Goal: Communication & Community: Answer question/provide support

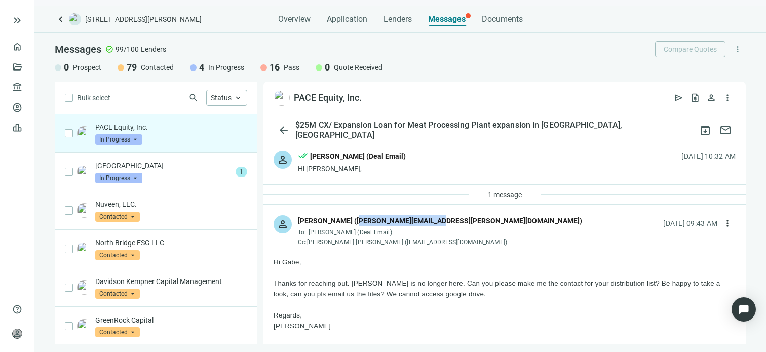
drag, startPoint x: 424, startPoint y: 219, endPoint x: 346, endPoint y: 217, distance: 78.1
click at [346, 217] on div "Ethan L. Elser (ethan@pace-equity.com)" at bounding box center [440, 220] width 284 height 11
copy div "ethan@pace-equity.com"
drag, startPoint x: 436, startPoint y: 242, endPoint x: 355, endPoint y: 244, distance: 80.6
click at [355, 244] on div "Cc: Griffin Peterson (gpeterson@pace-equity.com)" at bounding box center [440, 242] width 284 height 8
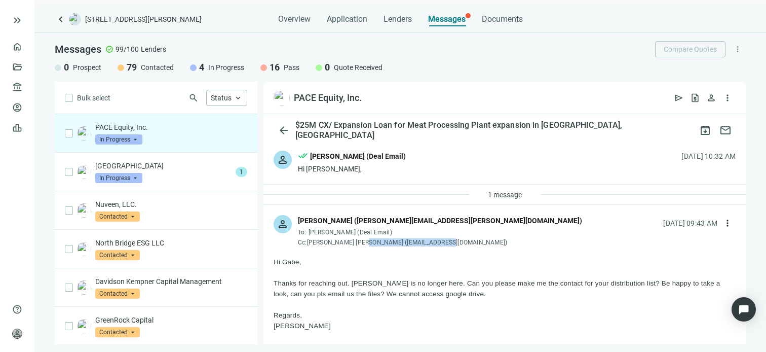
copy div "gpeterson@pace-equity.com"
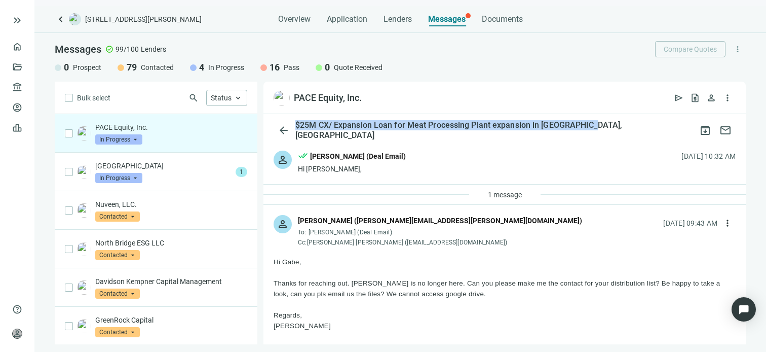
drag, startPoint x: 589, startPoint y: 128, endPoint x: 295, endPoint y: 129, distance: 293.3
click at [295, 129] on div "$25M CX/ Expansion Loan for Meat Processing Plant expansion in Hastings, NE" at bounding box center [494, 130] width 402 height 20
copy div "$25M CX/ Expansion Loan for Meat Processing Plant expansion in Hastings, NE"
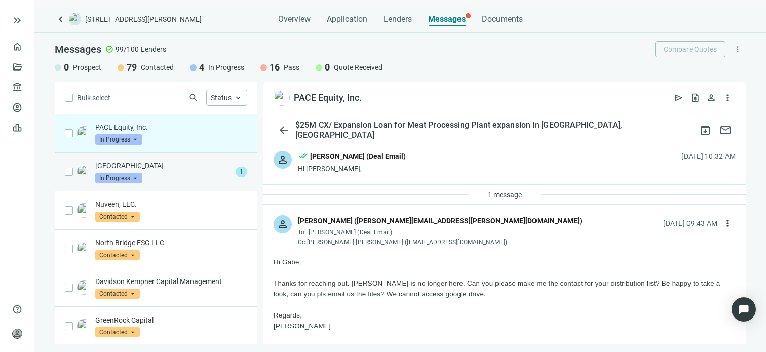
click at [203, 174] on div "North Field Capital In Progress arrow_drop_down" at bounding box center [163, 172] width 136 height 22
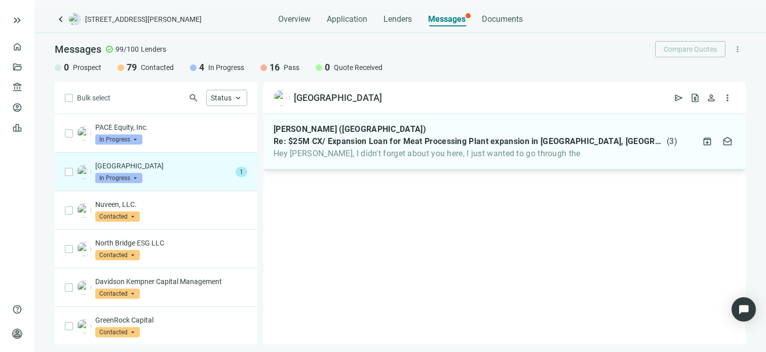
click at [376, 156] on span "Hey Gabe, I didn't forget about you here, I just wanted to go through the" at bounding box center [476, 153] width 404 height 10
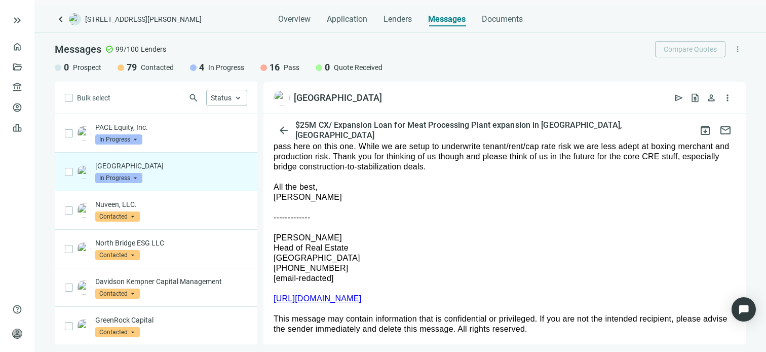
scroll to position [152, 0]
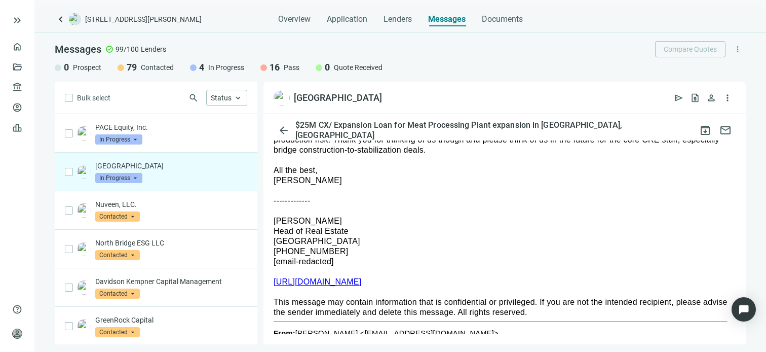
click at [340, 282] on link "https://www.nf-cap.com/" at bounding box center [318, 281] width 88 height 9
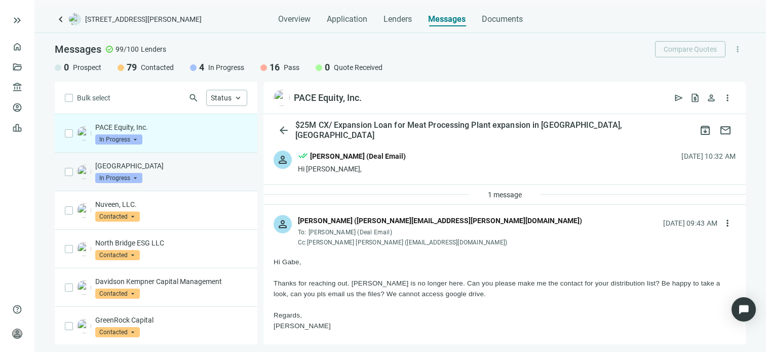
click at [167, 175] on div "North Field Capital In Progress arrow_drop_down" at bounding box center [171, 172] width 152 height 22
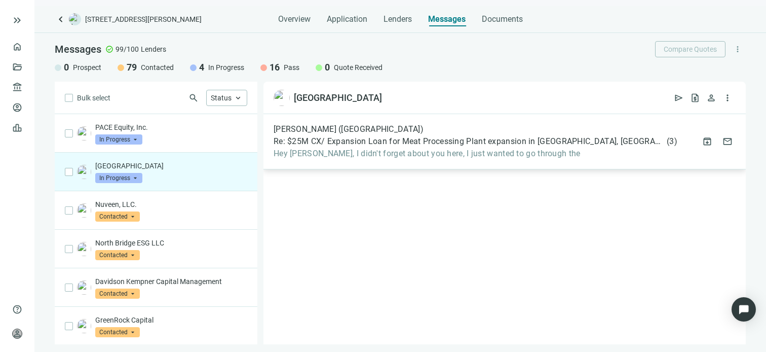
click at [602, 159] on div "Thomas Bencivengo (North Field Capital) Re: $25M CX/ Expansion Loan for Meat Pr…" at bounding box center [504, 141] width 482 height 55
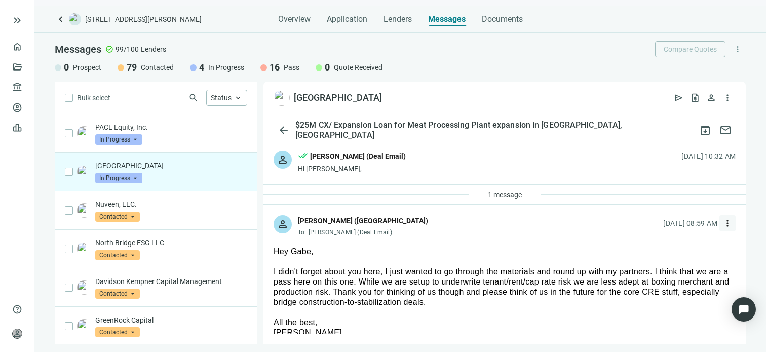
click at [722, 225] on span "more_vert" at bounding box center [727, 223] width 10 height 10
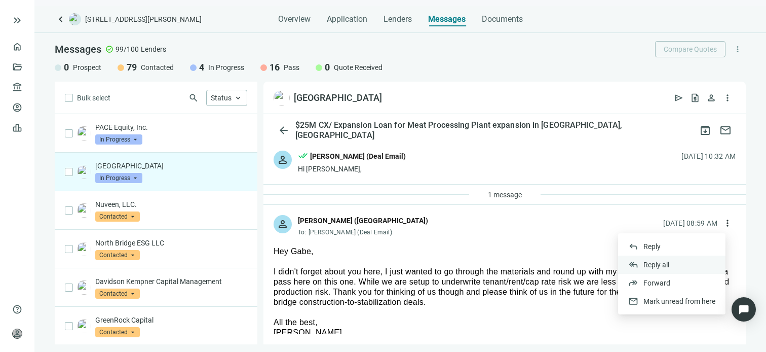
click at [661, 265] on span "Reply all" at bounding box center [656, 264] width 26 height 8
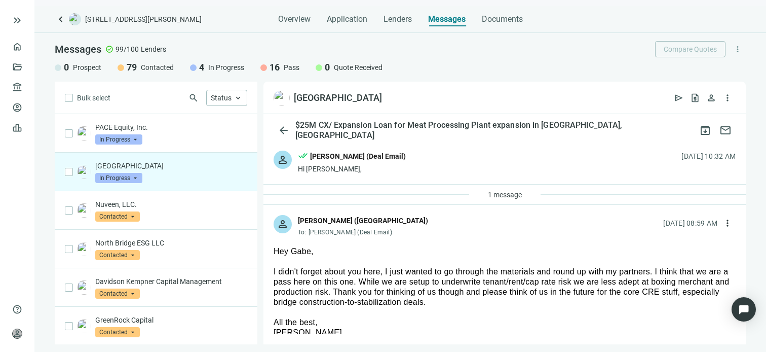
type textarea "**********"
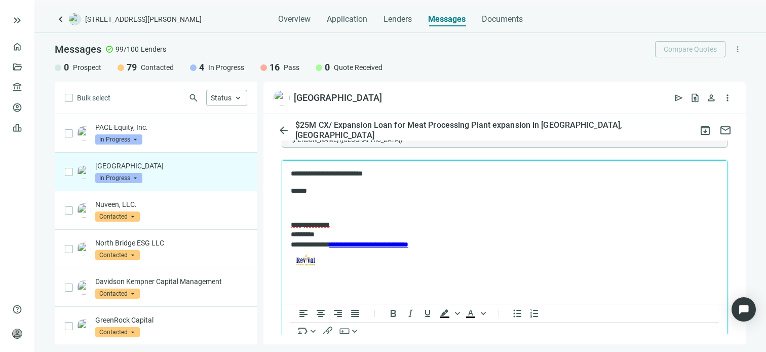
scroll to position [499, 0]
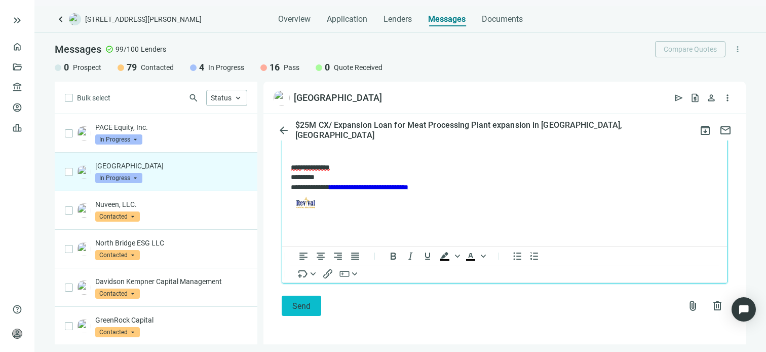
click at [310, 309] on span "Send" at bounding box center [301, 306] width 18 height 10
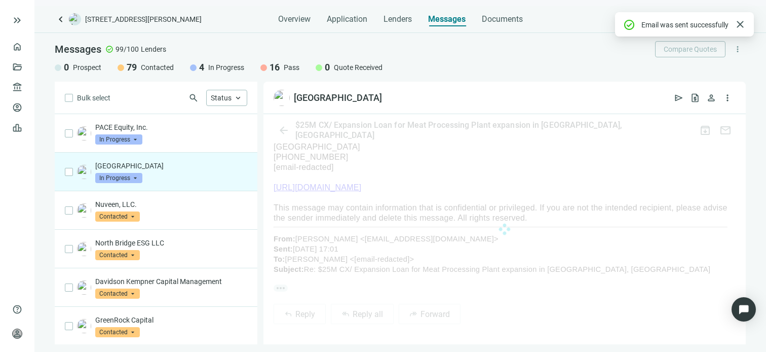
scroll to position [483, 0]
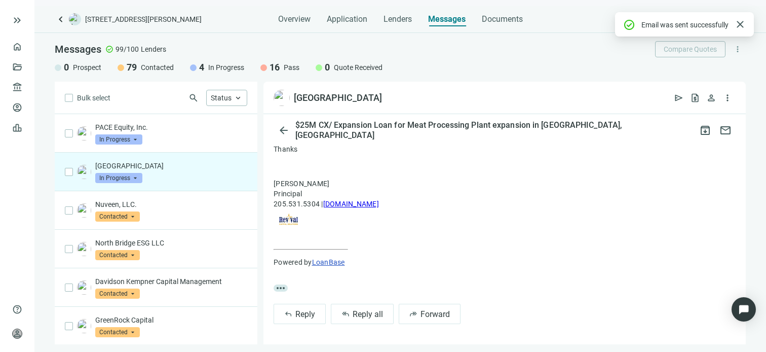
click at [134, 175] on span "In Progress" at bounding box center [118, 178] width 47 height 10
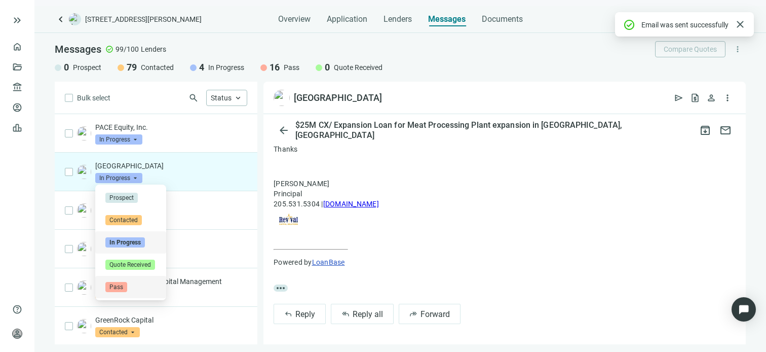
click at [118, 285] on span "Pass" at bounding box center [116, 287] width 22 height 10
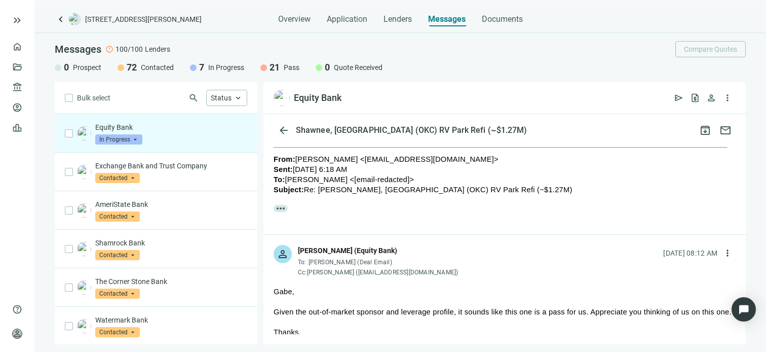
scroll to position [304, 0]
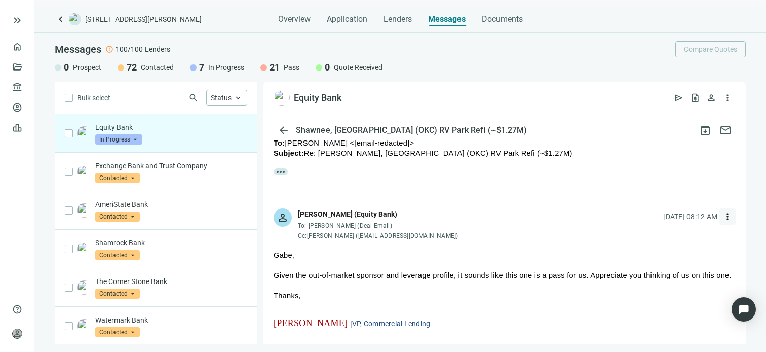
click at [722, 217] on span "more_vert" at bounding box center [727, 216] width 10 height 10
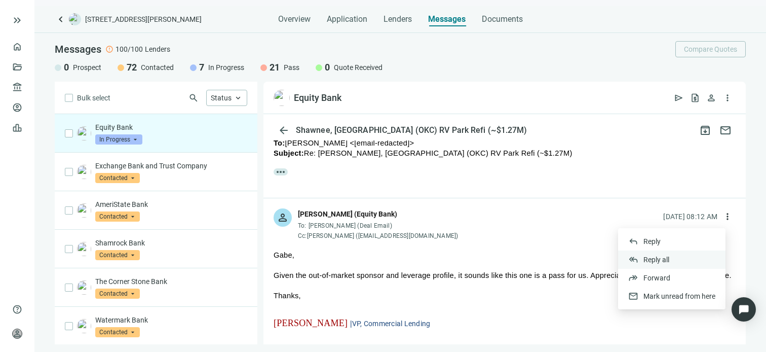
click at [664, 257] on span "Reply all" at bounding box center [656, 259] width 26 height 8
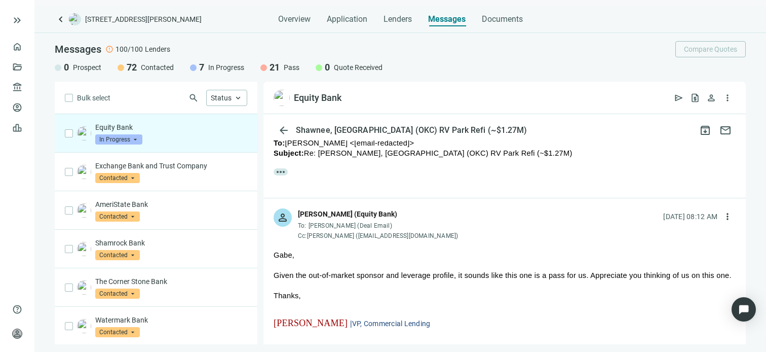
type textarea "**********"
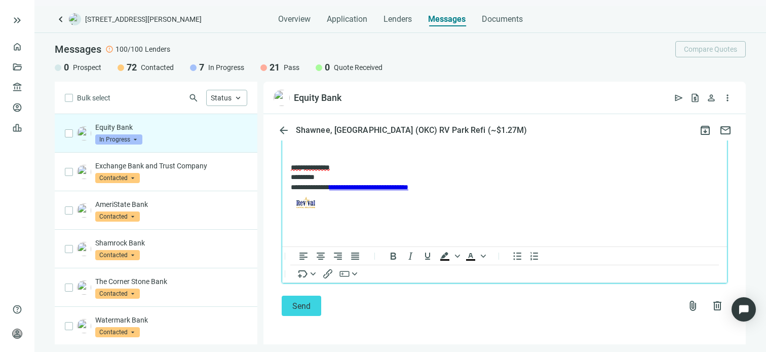
scroll to position [770, 0]
click at [310, 307] on button "Send" at bounding box center [302, 305] width 40 height 20
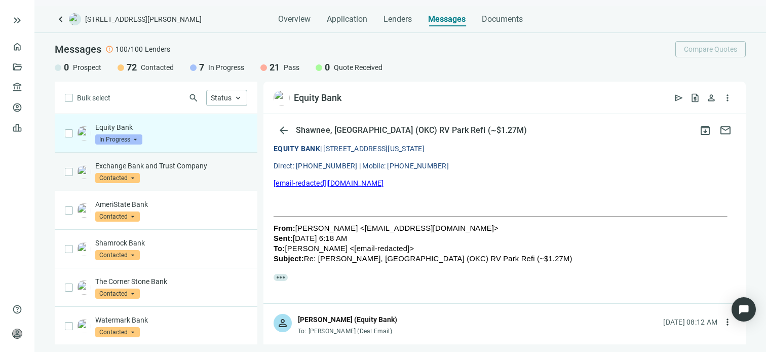
scroll to position [0, 0]
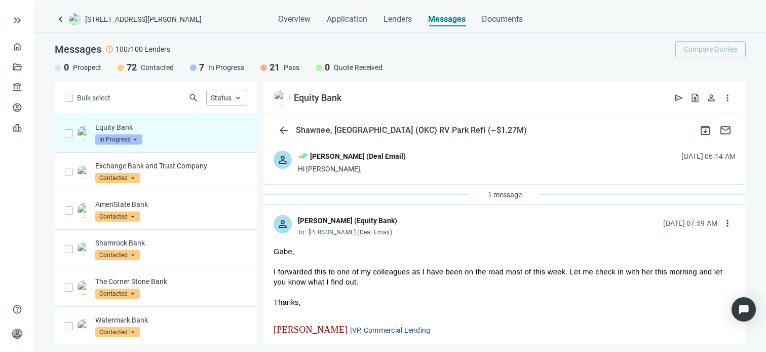
click at [132, 140] on span "In Progress" at bounding box center [118, 139] width 47 height 10
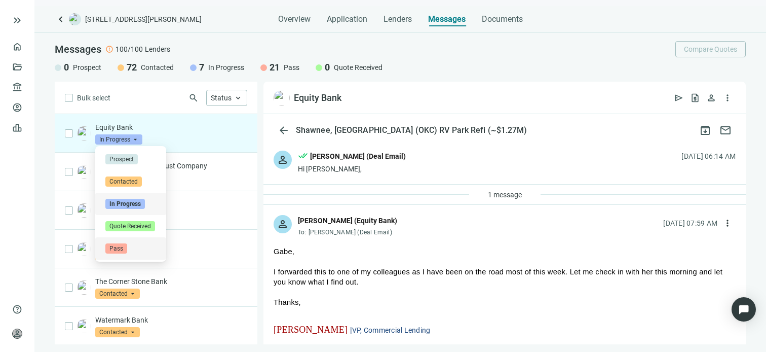
click at [118, 249] on span "Pass" at bounding box center [116, 248] width 22 height 10
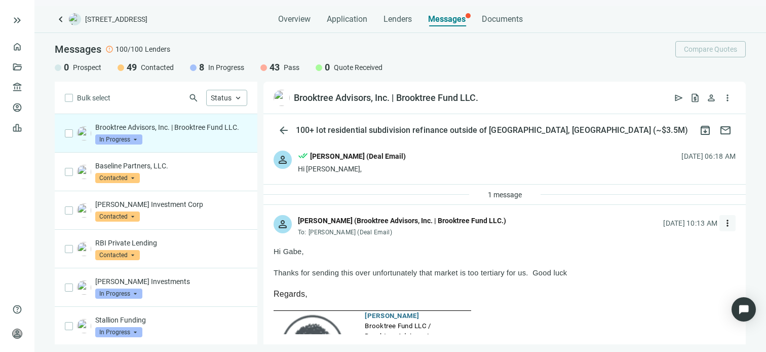
click at [722, 223] on span "more_vert" at bounding box center [727, 223] width 10 height 10
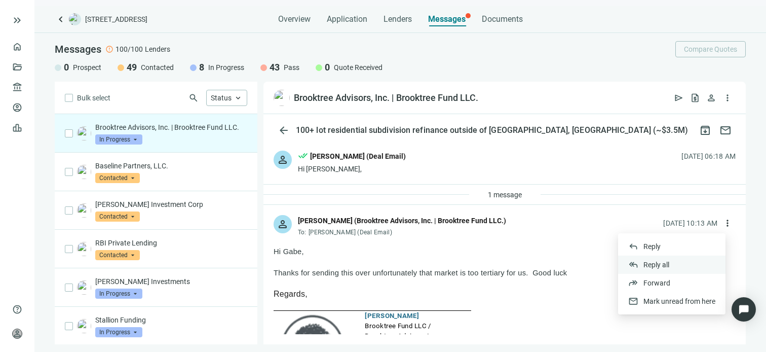
click at [660, 264] on span "Reply all" at bounding box center [656, 264] width 26 height 8
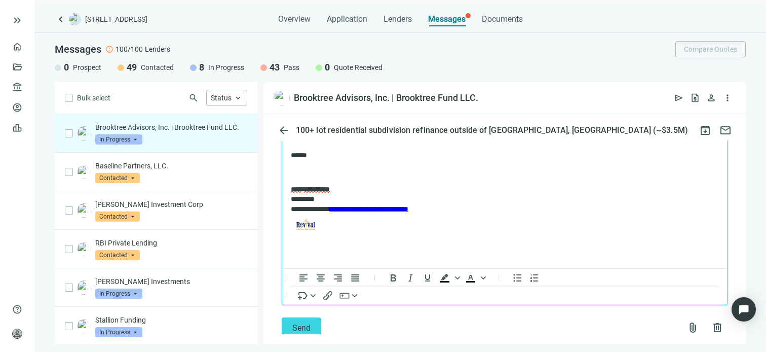
scroll to position [1267, 0]
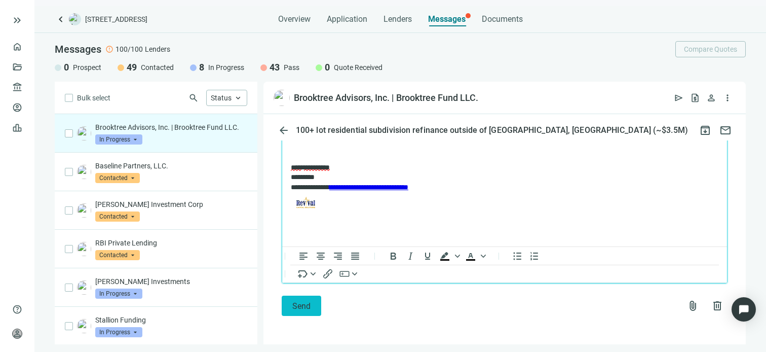
click at [302, 309] on span "Send" at bounding box center [301, 306] width 18 height 10
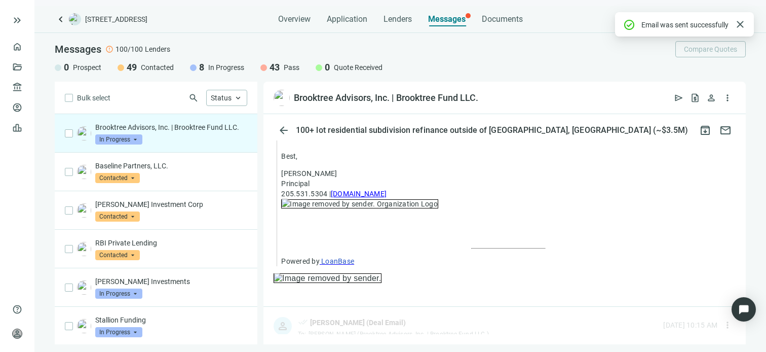
scroll to position [1250, 0]
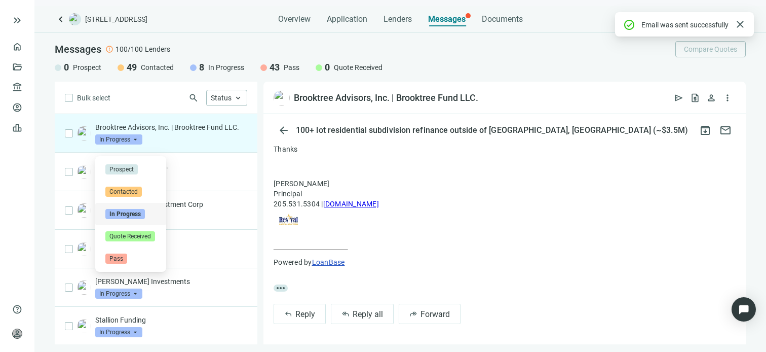
click at [136, 144] on span "In Progress" at bounding box center [118, 139] width 47 height 10
click at [118, 256] on span "Pass" at bounding box center [116, 258] width 22 height 10
